Goal: Check status: Check status

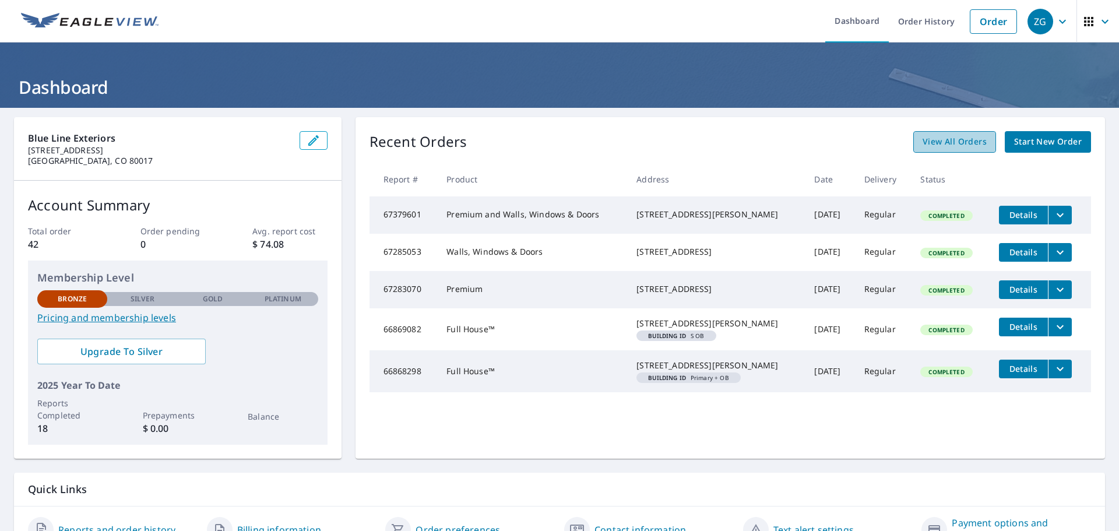
click at [944, 136] on span "View All Orders" at bounding box center [955, 142] width 64 height 15
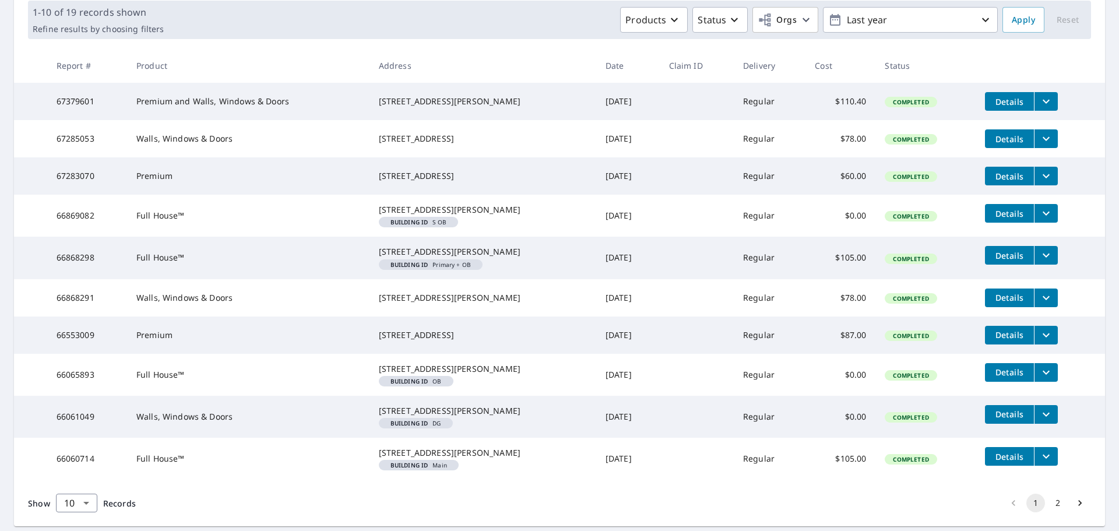
scroll to position [292, 0]
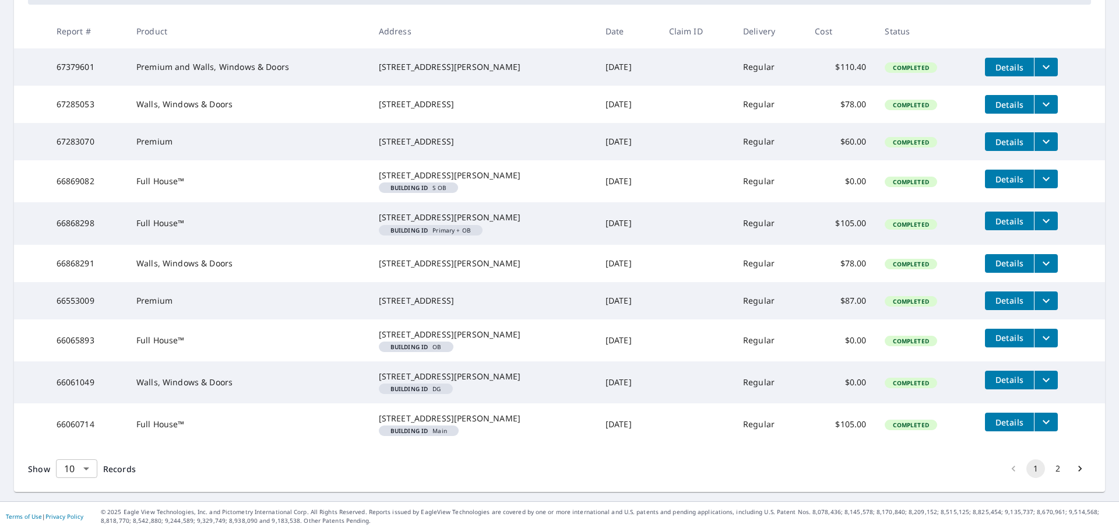
click at [87, 467] on body "ZG ZG Dashboard Order History Order ZG Dashboard / Order History Order History …" at bounding box center [559, 265] width 1119 height 531
click at [87, 484] on li "50" at bounding box center [75, 485] width 41 height 21
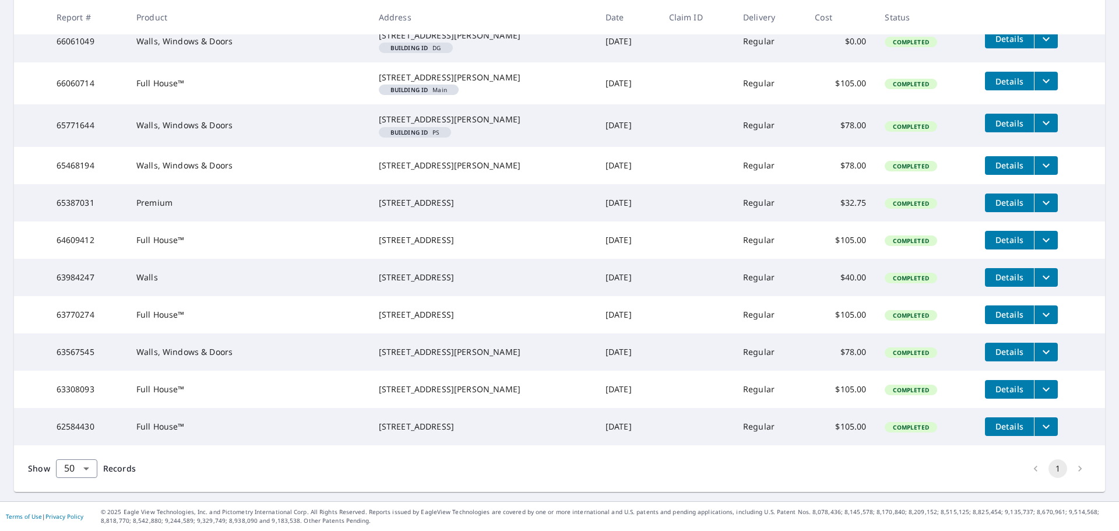
scroll to position [507, 0]
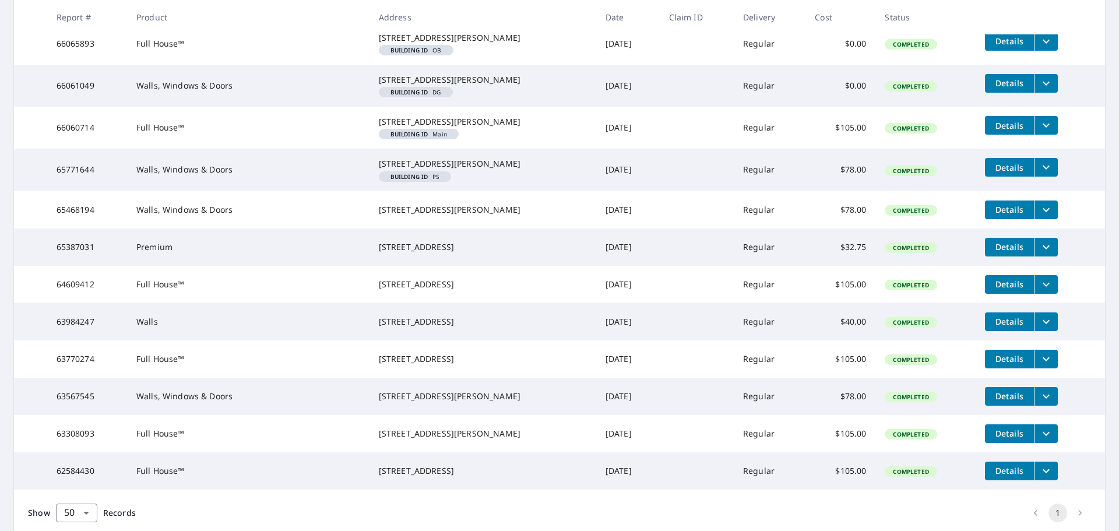
click at [1039, 174] on icon "filesDropdownBtn-65771644" at bounding box center [1046, 167] width 14 height 14
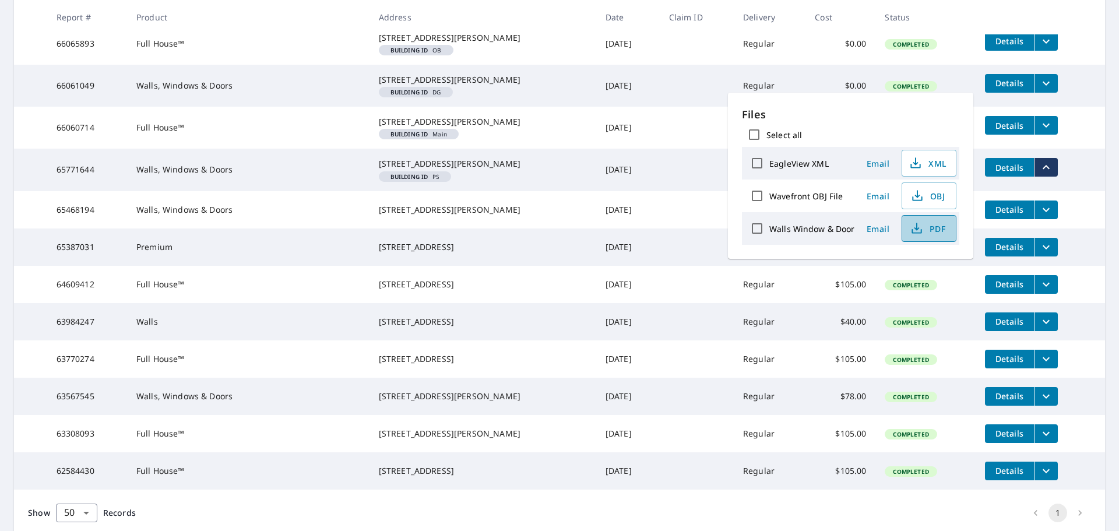
click at [928, 231] on span "PDF" at bounding box center [927, 228] width 37 height 14
